Goal: Find specific page/section: Find specific page/section

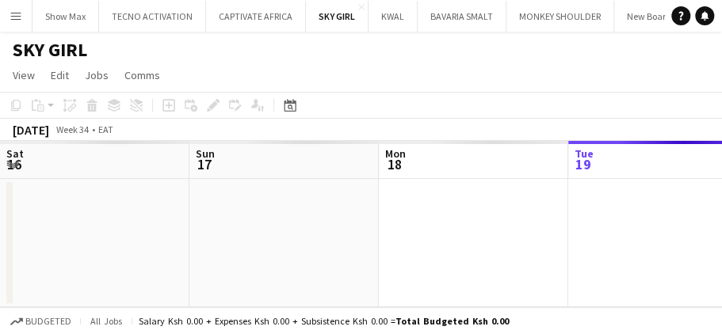
scroll to position [0, 379]
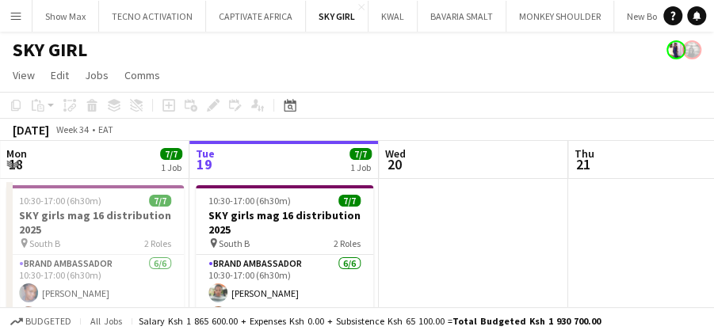
click at [19, 16] on app-icon "Menu" at bounding box center [16, 16] width 13 height 13
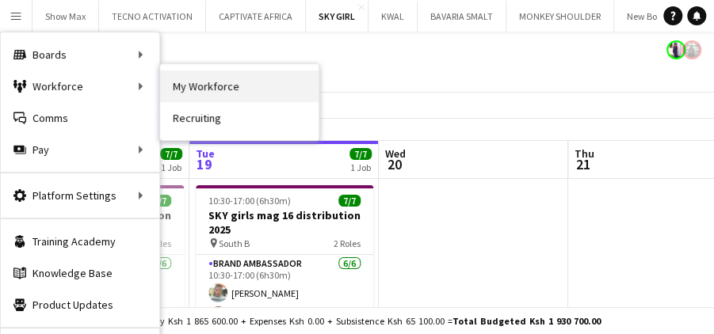
click at [191, 86] on link "My Workforce" at bounding box center [239, 87] width 159 height 32
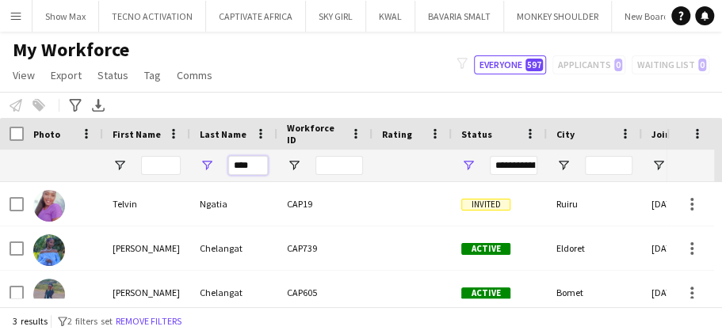
click at [257, 165] on input "****" at bounding box center [248, 165] width 40 height 19
type input "*"
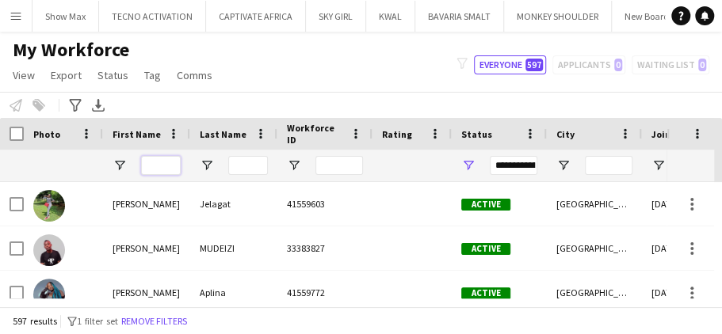
click at [163, 165] on input "First Name Filter Input" at bounding box center [161, 165] width 40 height 19
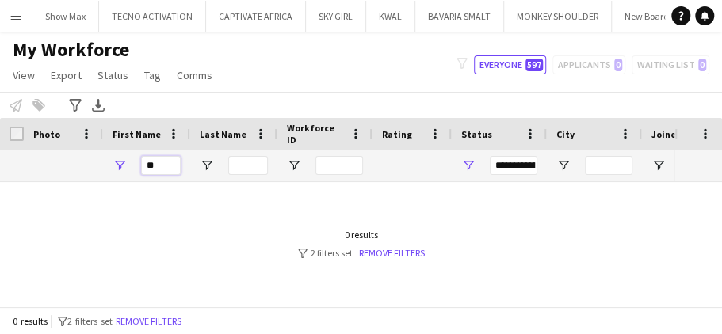
type input "*"
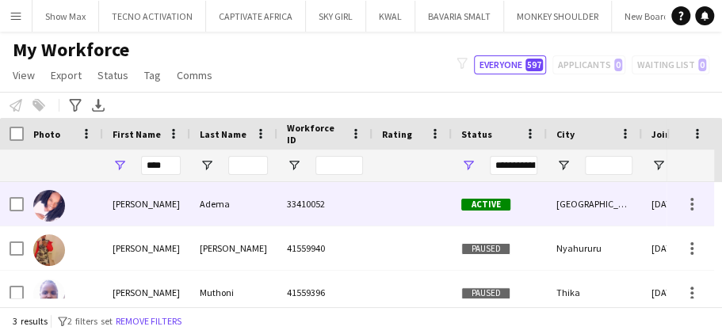
click at [225, 201] on div "Adema" at bounding box center [233, 204] width 87 height 44
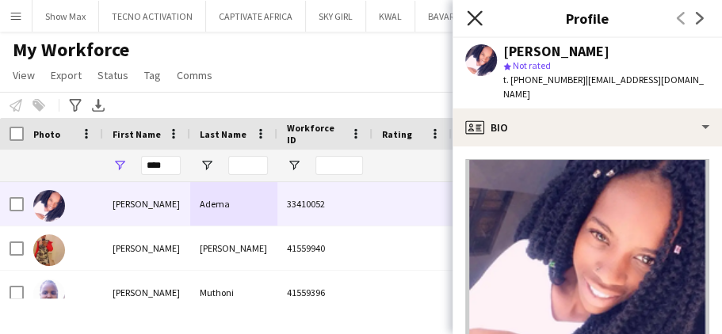
click at [472, 17] on icon at bounding box center [474, 17] width 15 height 15
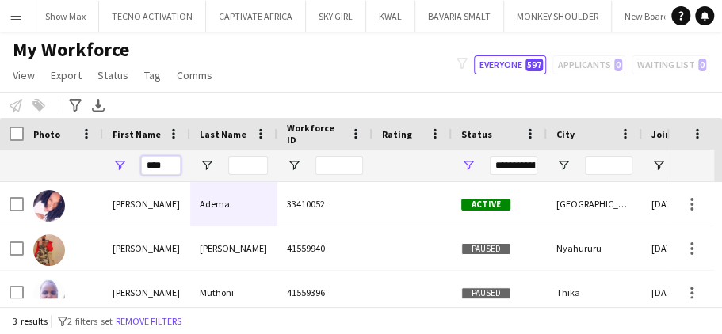
click at [174, 165] on input "****" at bounding box center [161, 165] width 40 height 19
type input "*"
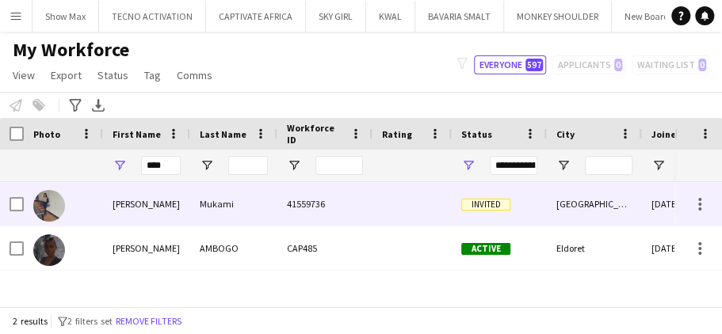
click at [219, 208] on div "Mukami" at bounding box center [233, 204] width 87 height 44
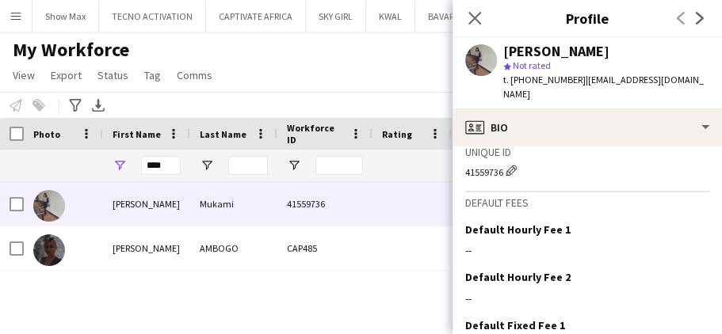
scroll to position [743, 0]
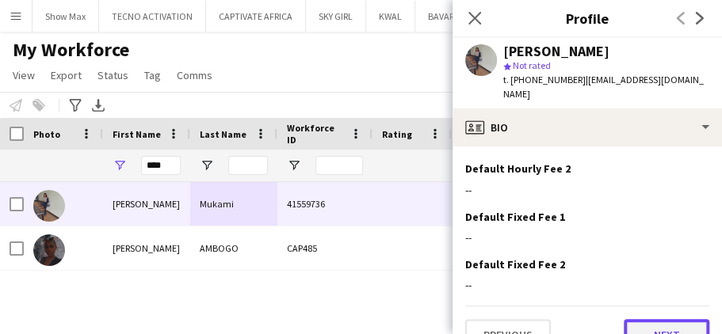
click at [675, 319] on button "Next" at bounding box center [667, 335] width 86 height 32
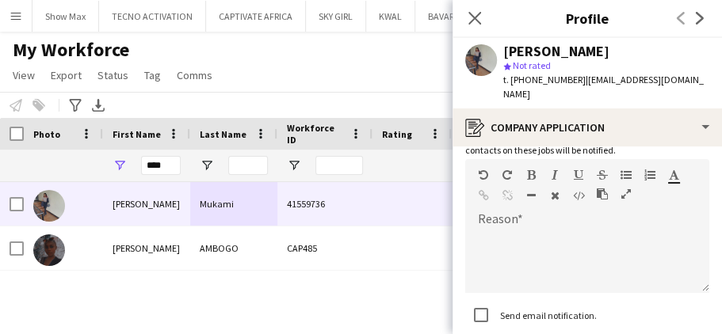
scroll to position [194, 0]
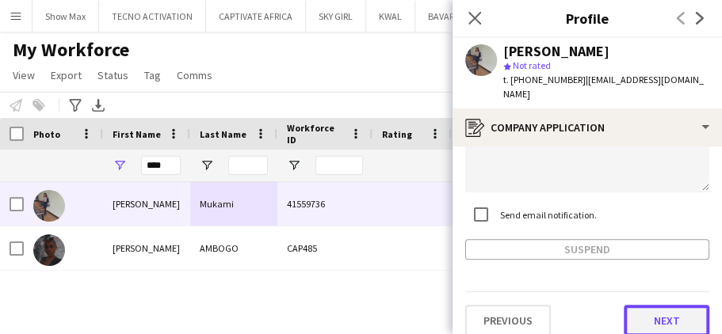
click at [640, 307] on button "Next" at bounding box center [667, 321] width 86 height 32
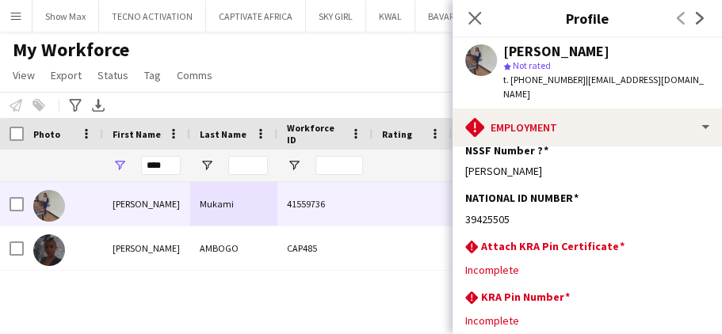
scroll to position [145, 0]
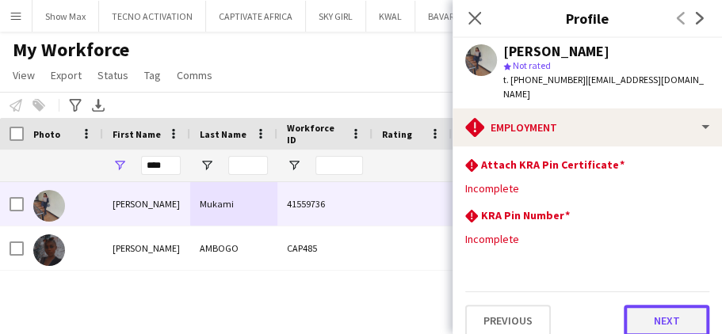
click at [636, 306] on button "Next" at bounding box center [667, 321] width 86 height 32
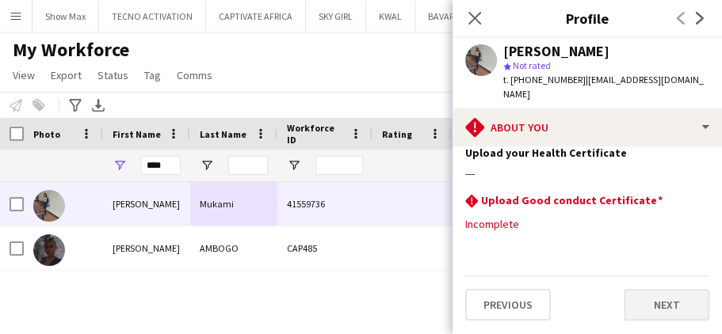
scroll to position [0, 0]
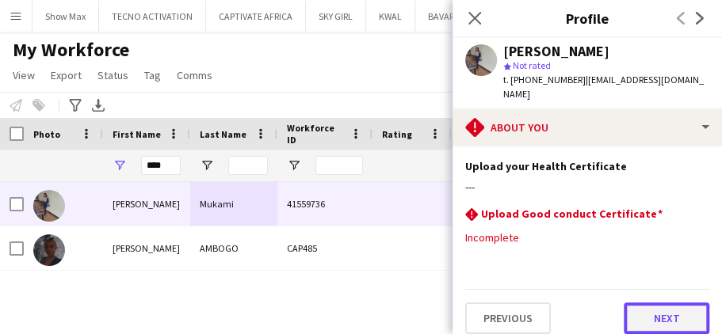
click at [644, 303] on button "Next" at bounding box center [667, 319] width 86 height 32
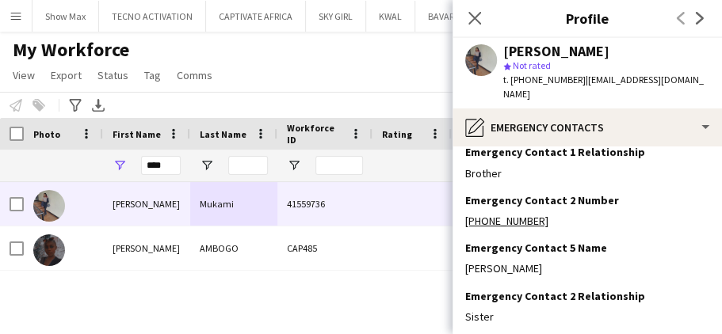
scroll to position [186, 0]
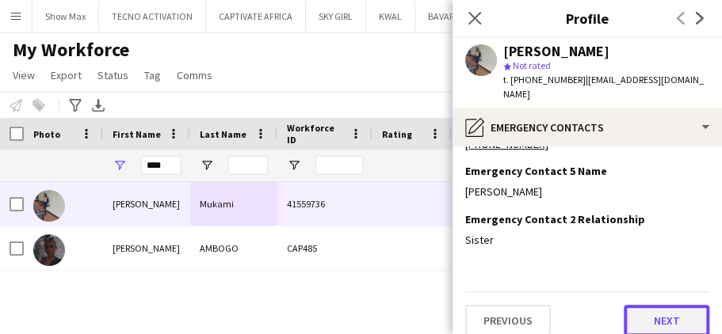
click at [628, 305] on button "Next" at bounding box center [667, 321] width 86 height 32
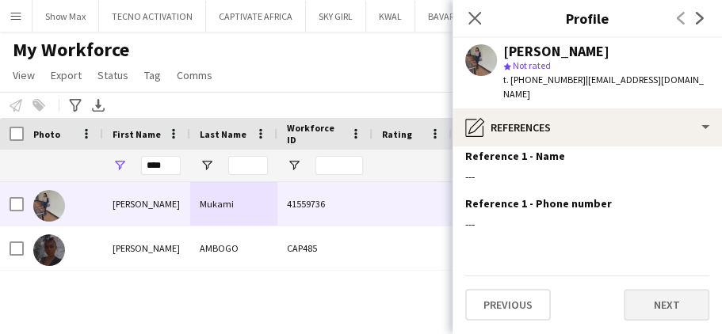
scroll to position [0, 0]
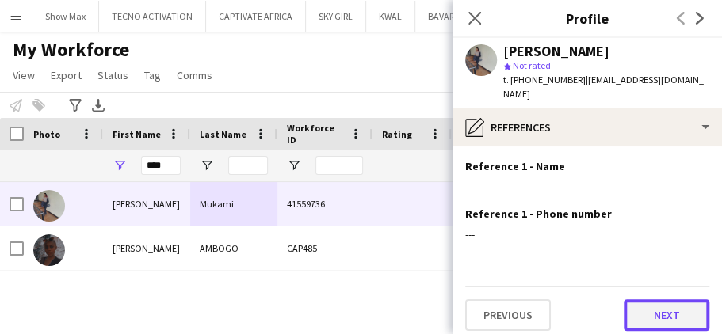
click at [636, 303] on button "Next" at bounding box center [667, 316] width 86 height 32
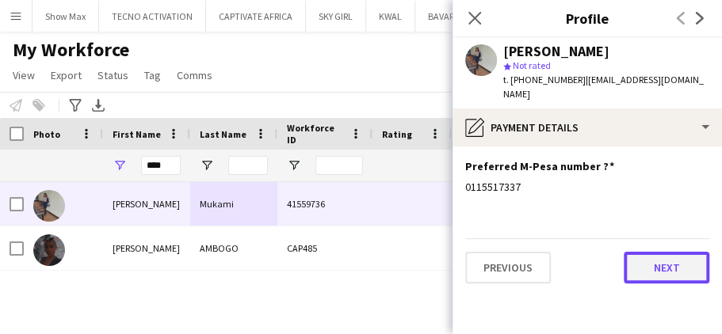
click at [642, 252] on button "Next" at bounding box center [667, 268] width 86 height 32
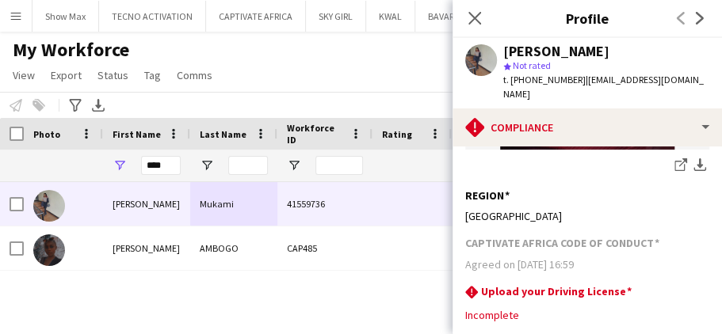
scroll to position [608, 0]
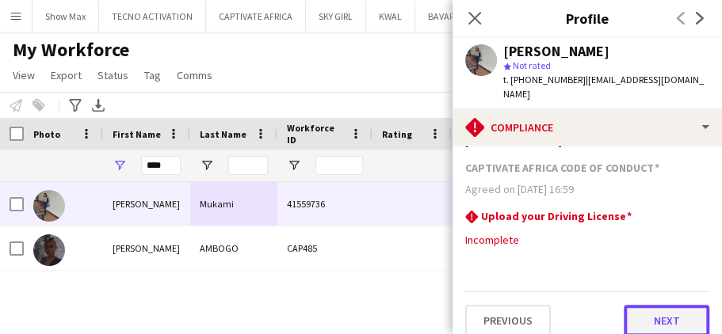
click at [627, 305] on button "Next" at bounding box center [667, 321] width 86 height 32
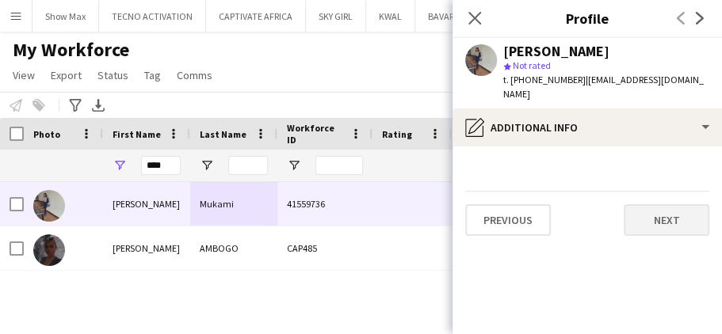
scroll to position [0, 0]
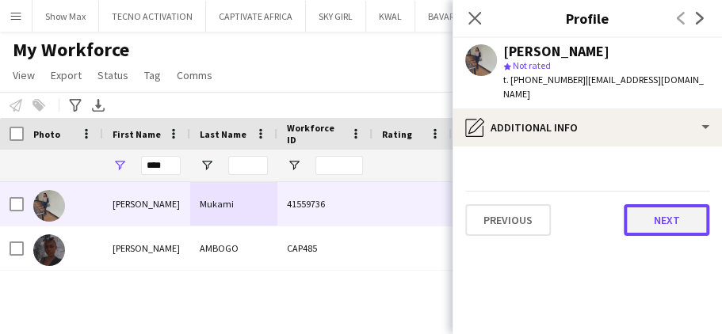
click at [636, 204] on button "Next" at bounding box center [667, 220] width 86 height 32
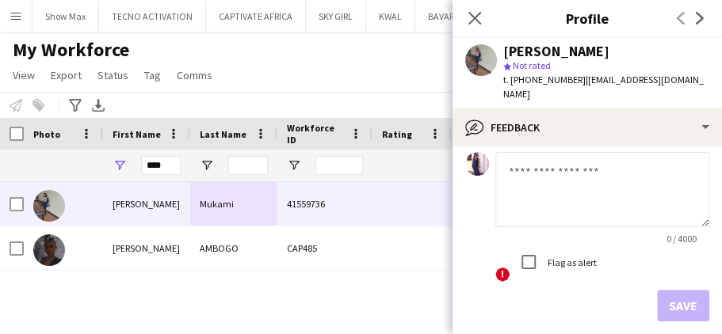
scroll to position [176, 0]
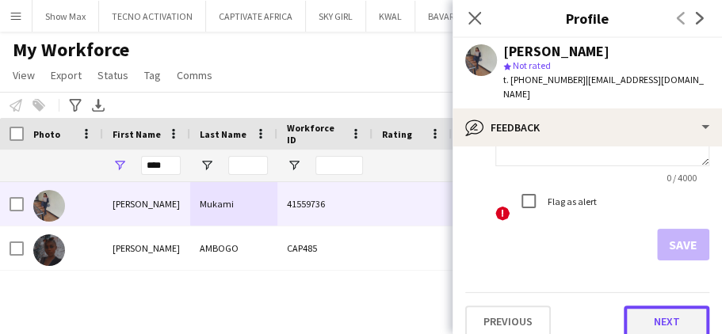
click at [635, 306] on button "Next" at bounding box center [667, 322] width 86 height 32
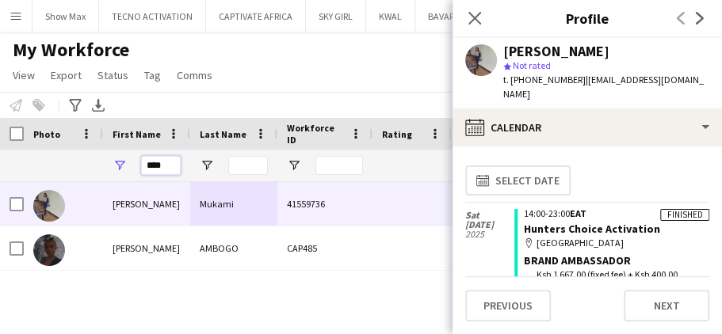
click at [170, 164] on input "****" at bounding box center [161, 165] width 40 height 19
click at [173, 164] on input "****" at bounding box center [161, 165] width 40 height 19
type input "*"
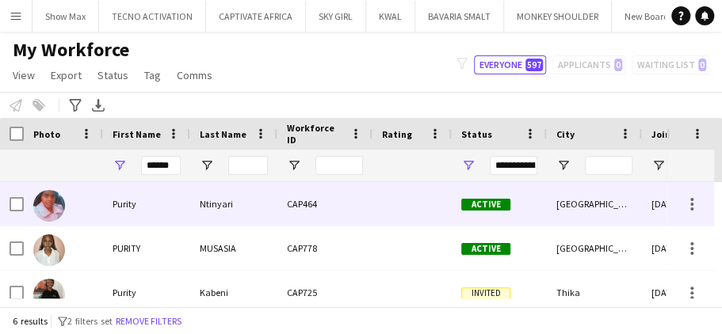
click at [239, 203] on div "Ntinyari" at bounding box center [233, 204] width 87 height 44
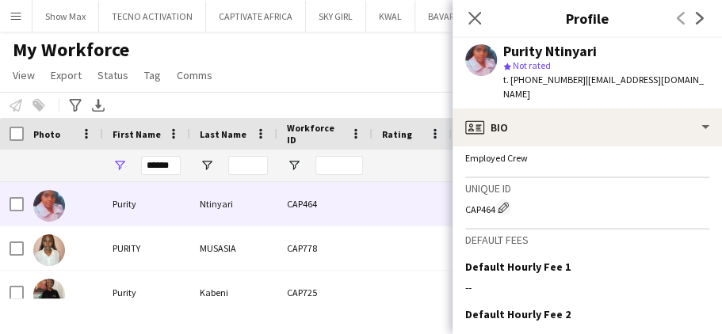
scroll to position [743, 0]
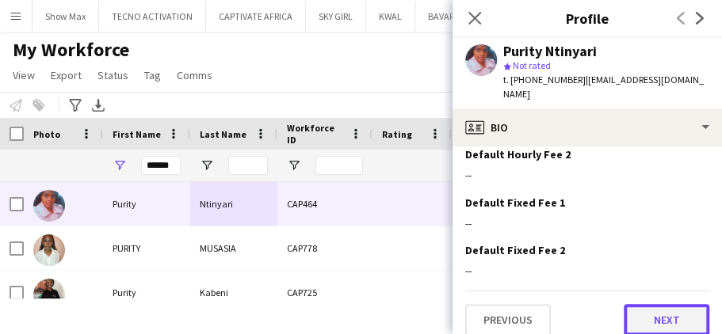
click at [639, 304] on button "Next" at bounding box center [667, 320] width 86 height 32
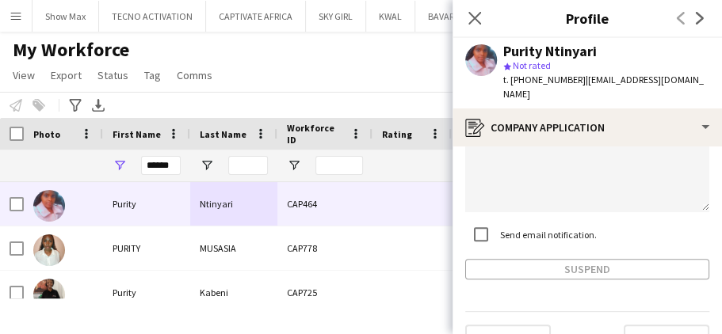
scroll to position [228, 0]
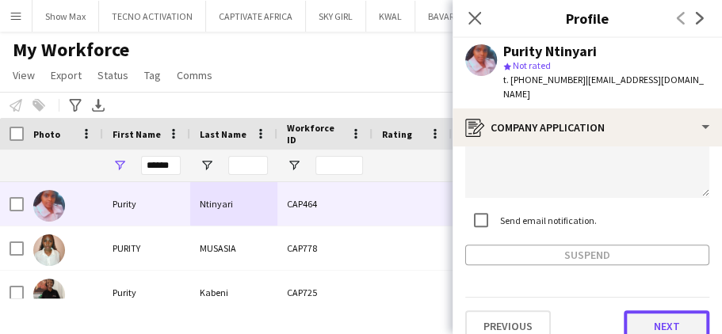
click at [641, 311] on button "Next" at bounding box center [667, 327] width 86 height 32
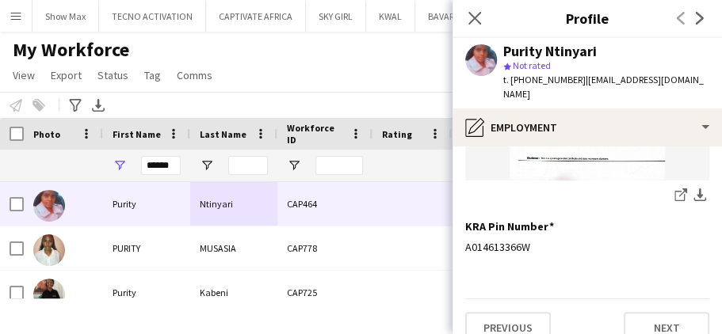
scroll to position [382, 0]
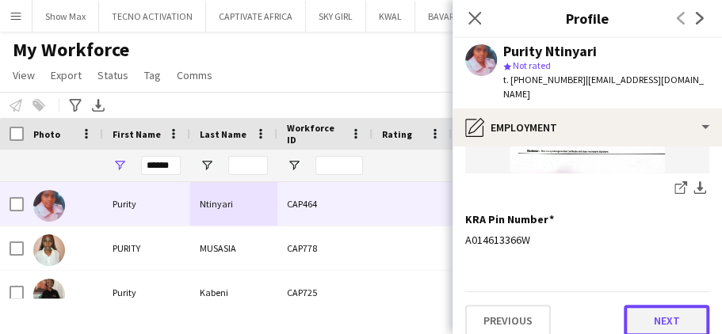
click at [624, 311] on button "Next" at bounding box center [667, 321] width 86 height 32
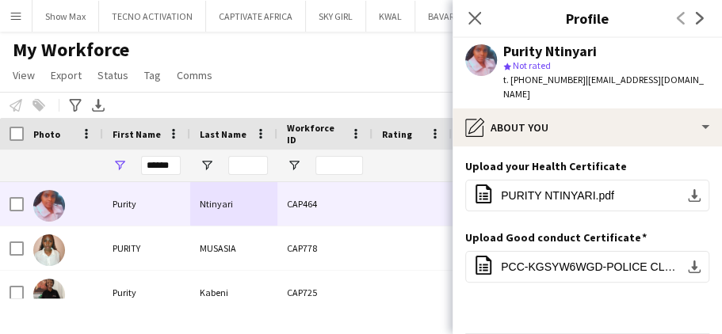
scroll to position [42, 0]
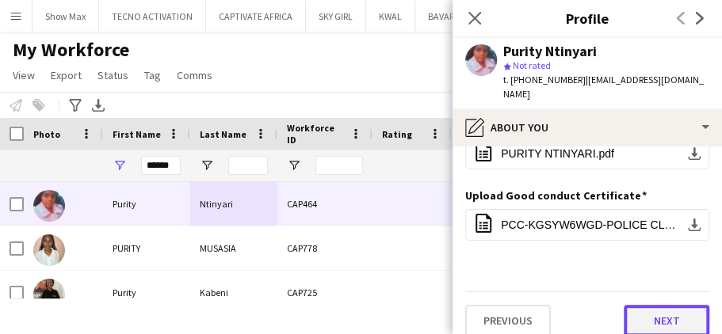
click at [642, 308] on button "Next" at bounding box center [667, 321] width 86 height 32
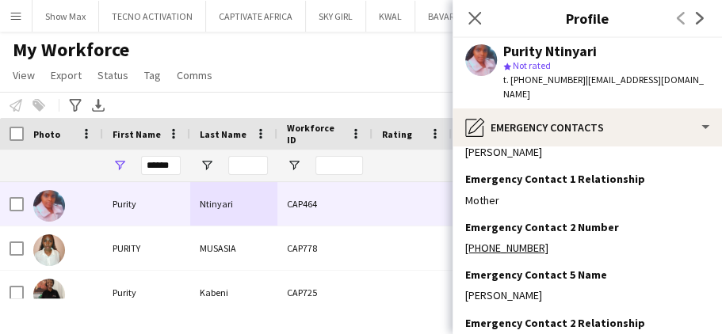
scroll to position [84, 0]
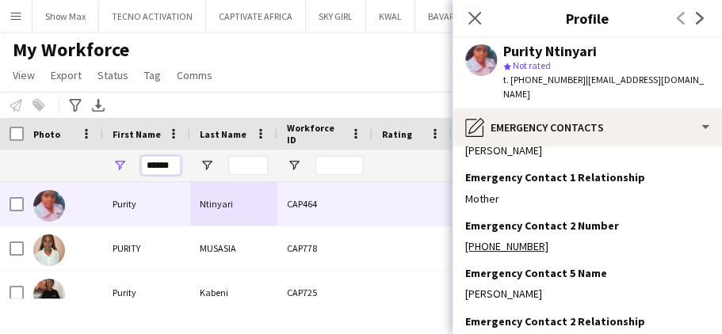
click at [172, 164] on input "******" at bounding box center [161, 165] width 40 height 19
type input "*"
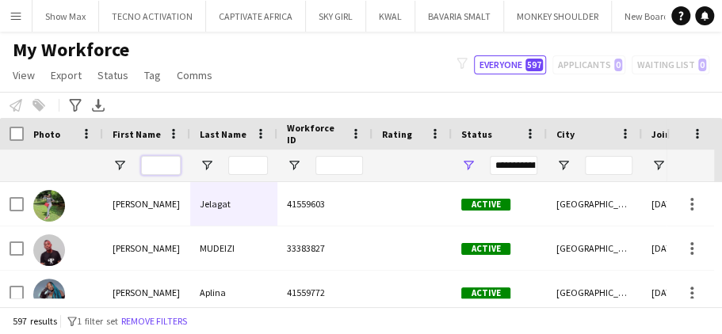
click at [154, 163] on input "First Name Filter Input" at bounding box center [161, 165] width 40 height 19
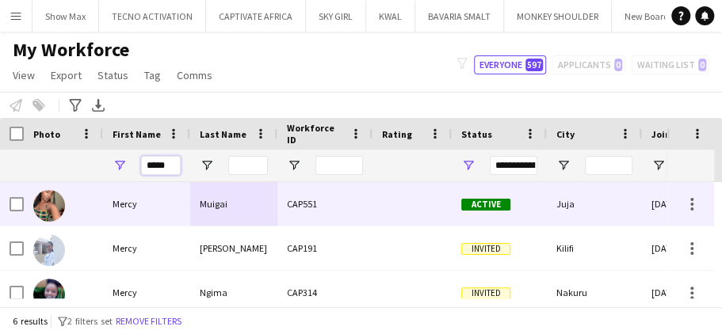
type input "*****"
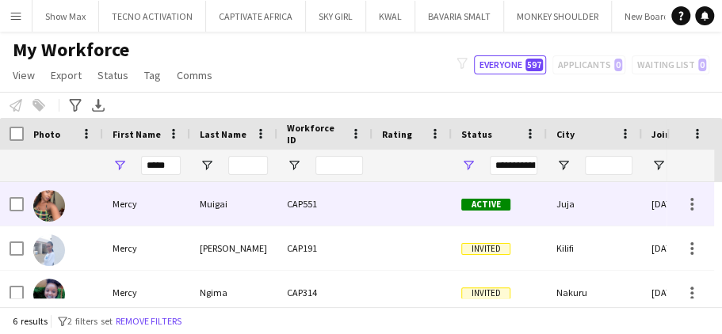
click at [330, 197] on div "CAP551" at bounding box center [324, 204] width 95 height 44
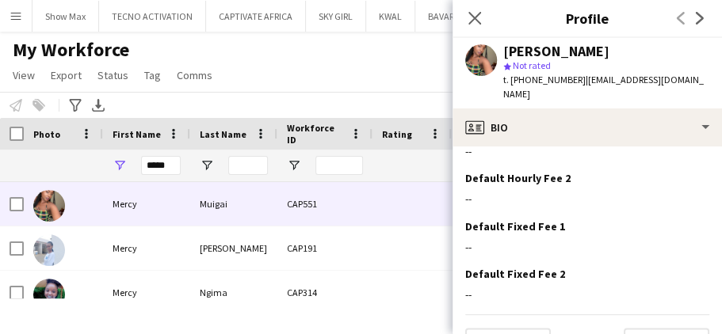
scroll to position [743, 0]
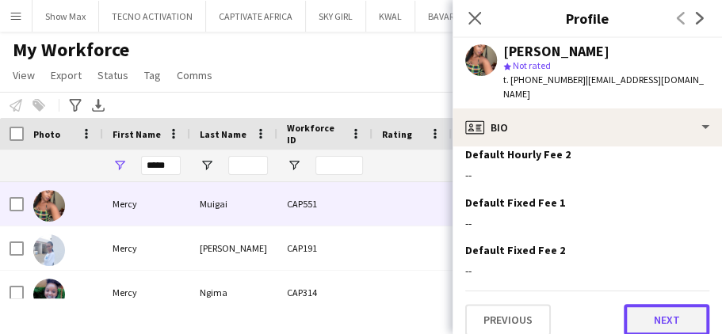
click at [624, 306] on button "Next" at bounding box center [667, 320] width 86 height 32
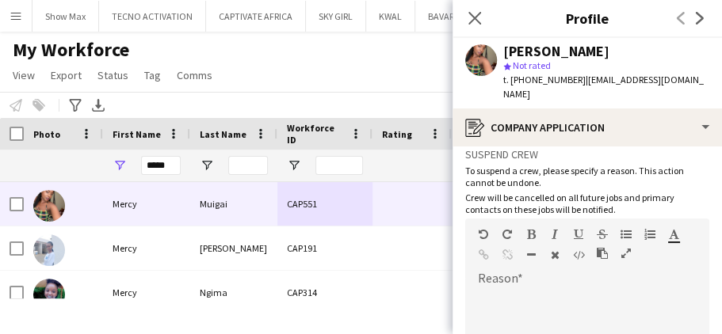
scroll to position [233, 0]
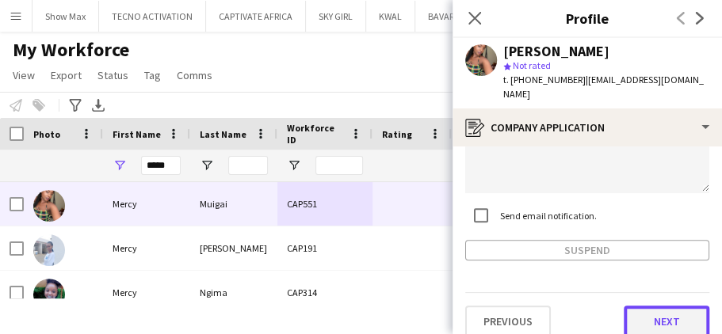
click at [635, 306] on button "Next" at bounding box center [667, 322] width 86 height 32
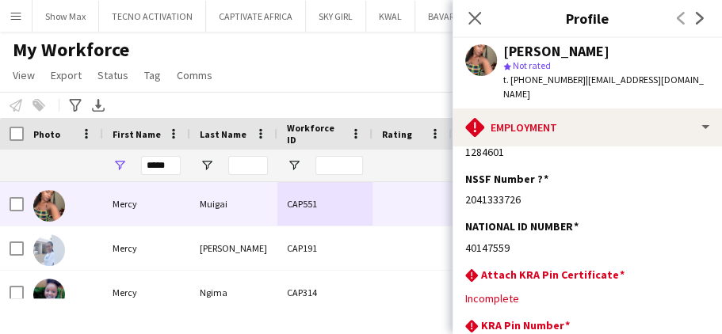
scroll to position [145, 0]
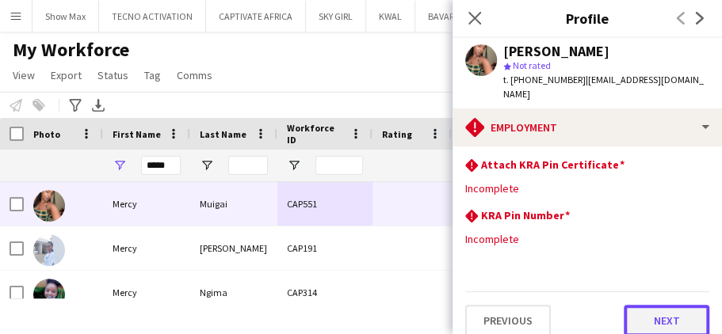
click at [628, 305] on button "Next" at bounding box center [667, 321] width 86 height 32
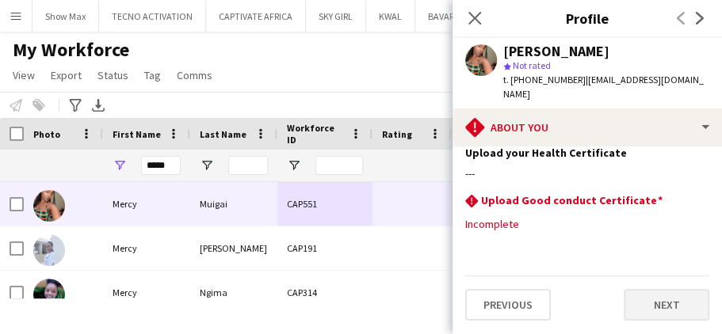
scroll to position [0, 0]
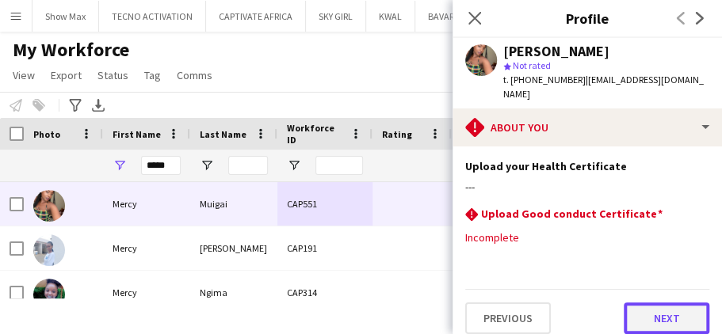
click at [640, 303] on button "Next" at bounding box center [667, 319] width 86 height 32
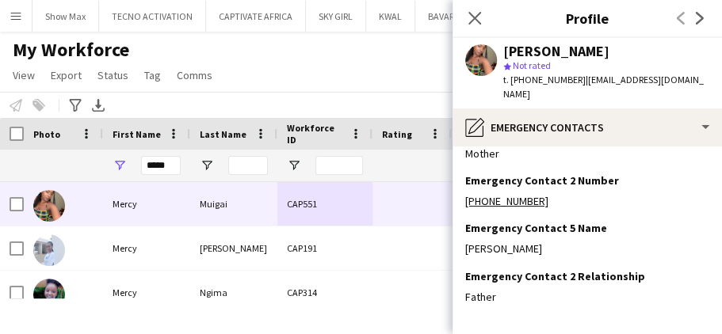
scroll to position [176, 0]
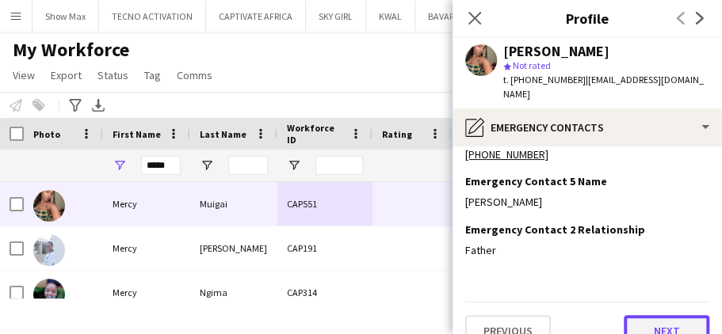
click at [634, 315] on button "Next" at bounding box center [667, 331] width 86 height 32
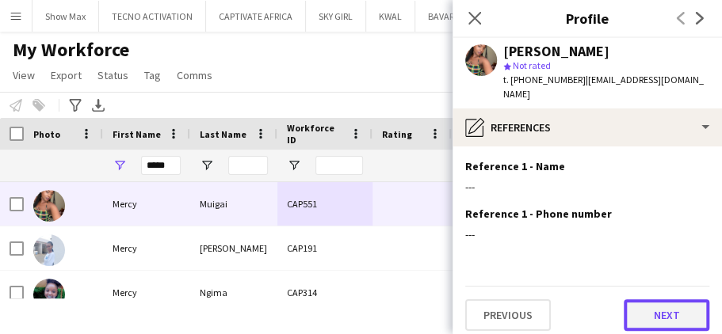
click at [640, 300] on button "Next" at bounding box center [667, 316] width 86 height 32
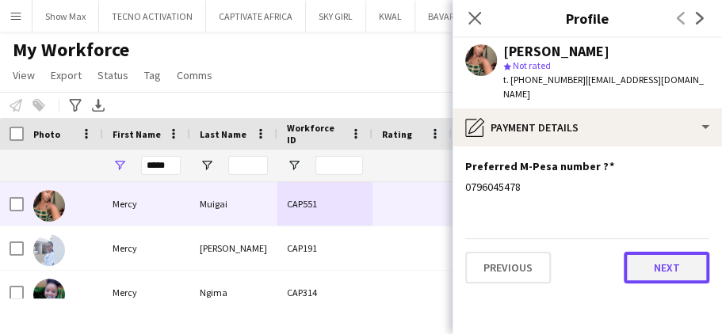
click at [636, 252] on button "Next" at bounding box center [667, 268] width 86 height 32
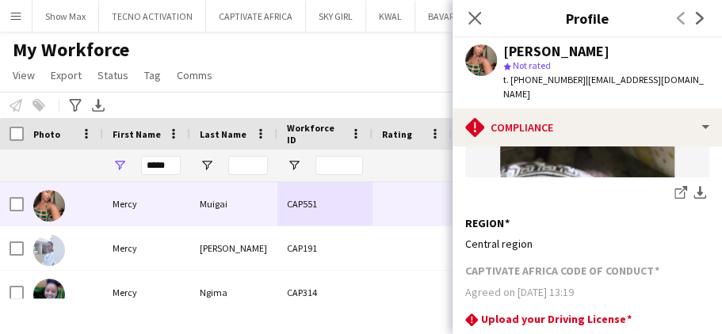
scroll to position [608, 0]
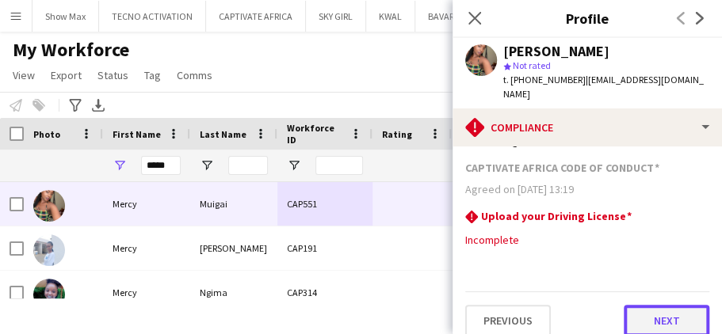
click at [642, 307] on button "Next" at bounding box center [667, 321] width 86 height 32
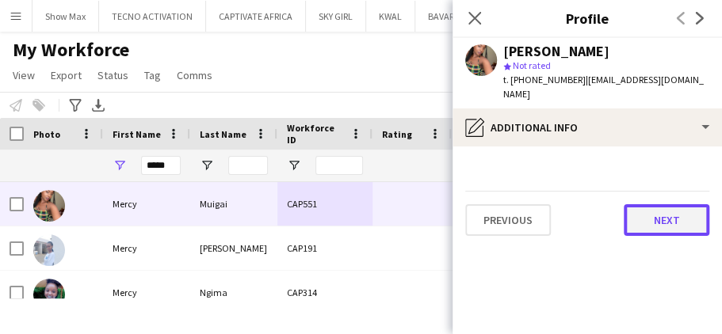
click at [650, 204] on button "Next" at bounding box center [667, 220] width 86 height 32
click at [636, 206] on button "Next" at bounding box center [667, 220] width 86 height 32
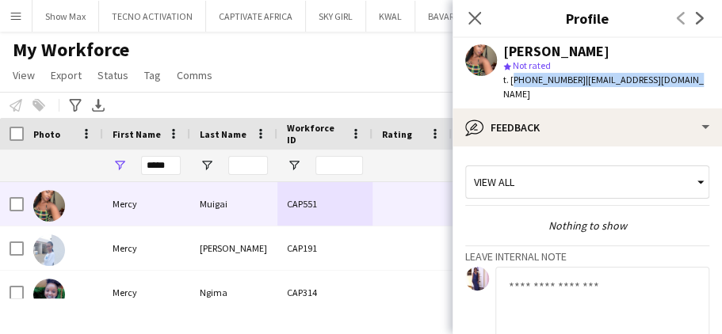
drag, startPoint x: 511, startPoint y: 78, endPoint x: 669, endPoint y: 78, distance: 157.7
click at [694, 81] on div "[PERSON_NAME] star Not rated t. [PHONE_NUMBER] | [EMAIL_ADDRESS][DOMAIN_NAME]" at bounding box center [587, 73] width 269 height 71
copy div "[PHONE_NUMBER] | [EMAIL_ADDRESS][DOMAIN_NAME]"
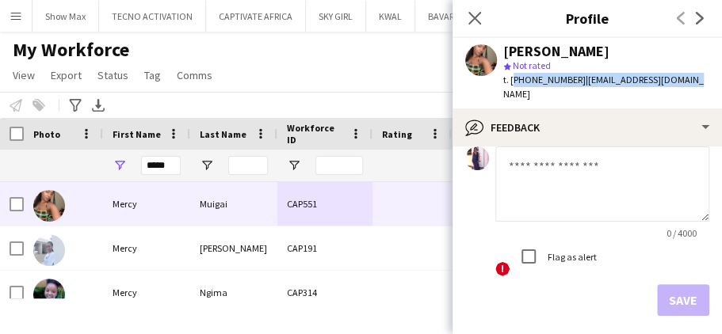
scroll to position [176, 0]
